Goal: Task Accomplishment & Management: Use online tool/utility

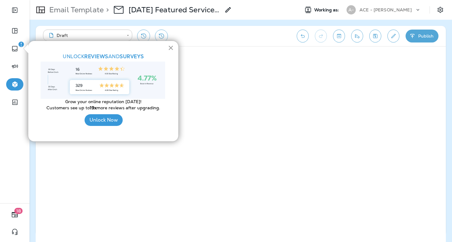
click at [170, 51] on button "×" at bounding box center [171, 48] width 6 height 10
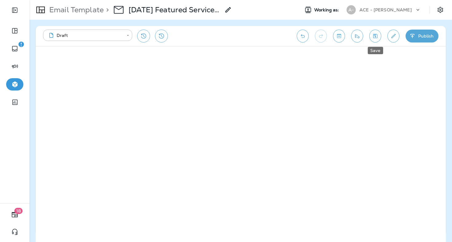
click at [374, 38] on icon "Save" at bounding box center [375, 36] width 6 height 6
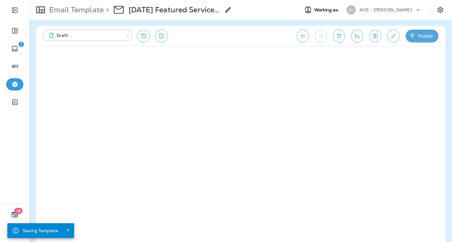
click at [222, 30] on div "**********" at bounding box center [167, 36] width 248 height 13
click at [66, 228] on icon "Close" at bounding box center [68, 230] width 4 height 4
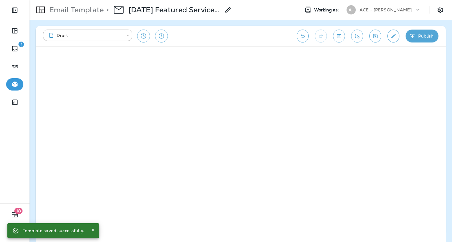
click at [91, 230] on icon "Close" at bounding box center [93, 230] width 4 height 4
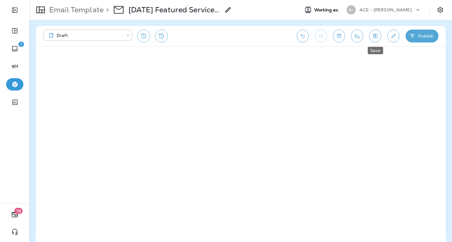
click at [378, 35] on icon "Save" at bounding box center [375, 36] width 6 height 6
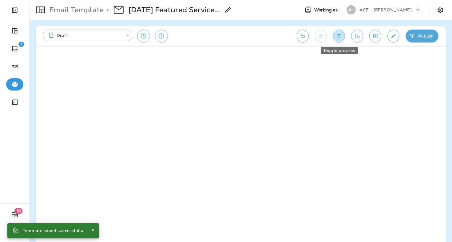
click at [342, 39] on icon "Toggle preview" at bounding box center [339, 36] width 6 height 6
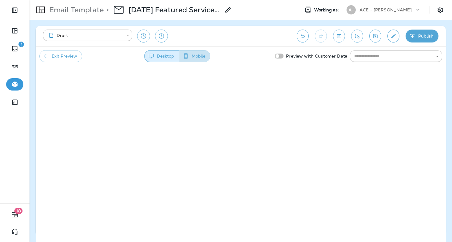
click at [197, 57] on button "Mobile" at bounding box center [194, 56] width 31 height 12
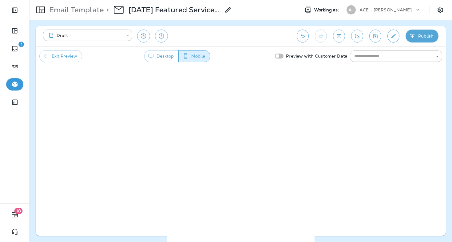
click at [169, 52] on button "Desktop" at bounding box center [161, 56] width 34 height 12
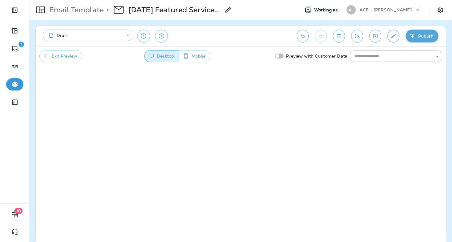
click at [18, 46] on img "button" at bounding box center [21, 45] width 6 height 6
click at [196, 57] on button "Mobile" at bounding box center [194, 56] width 31 height 12
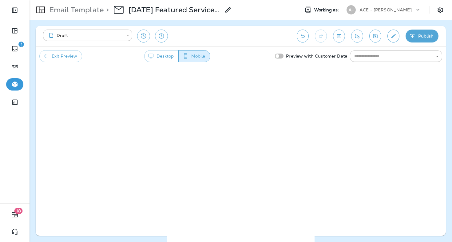
click at [173, 56] on button "Desktop" at bounding box center [161, 56] width 34 height 12
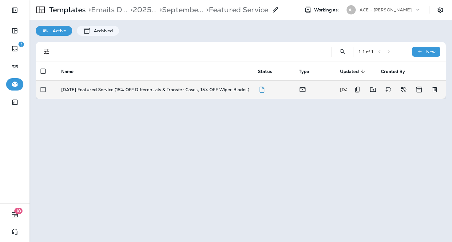
click at [106, 89] on td "[DATE] Featured Service (15% OFF Differentials & Transfer Cases, 15% OFF Wiper …" at bounding box center [154, 89] width 197 height 18
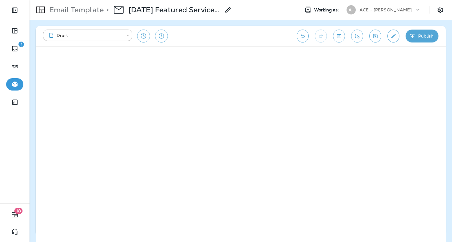
click at [334, 36] on button "Toggle preview" at bounding box center [339, 36] width 12 height 13
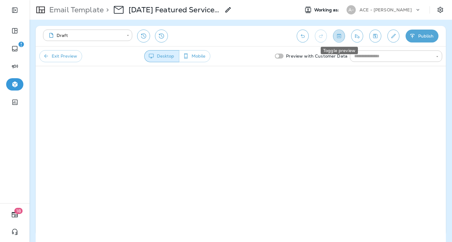
click at [340, 39] on button "Toggle preview" at bounding box center [339, 36] width 12 height 13
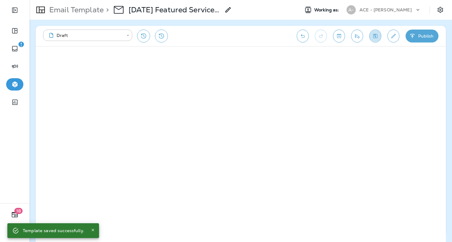
click at [378, 37] on icon "Save" at bounding box center [376, 36] width 4 height 4
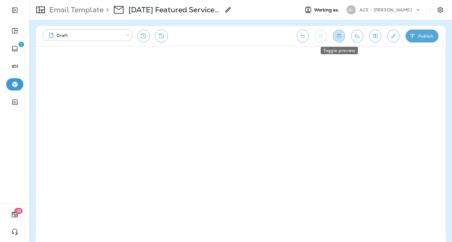
click at [337, 38] on icon "Toggle preview" at bounding box center [339, 36] width 6 height 6
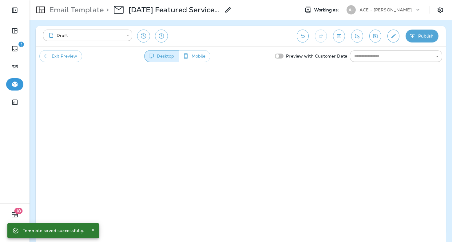
click at [361, 41] on div "**********" at bounding box center [241, 36] width 410 height 20
click at [358, 37] on icon "Send test email" at bounding box center [357, 36] width 6 height 6
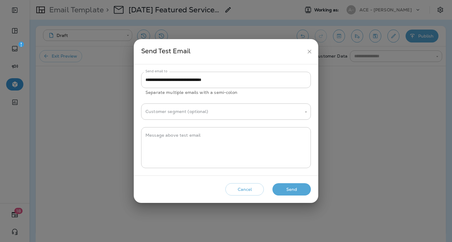
click at [299, 191] on button "Send" at bounding box center [292, 189] width 38 height 13
